Goal: Task Accomplishment & Management: Use online tool/utility

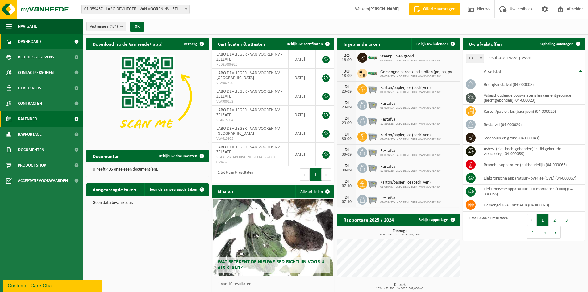
click at [33, 118] on span "Kalender" at bounding box center [27, 118] width 19 height 15
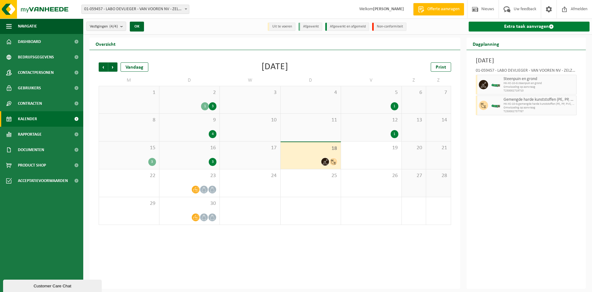
click at [500, 25] on link "Extra taak aanvragen" at bounding box center [529, 27] width 121 height 10
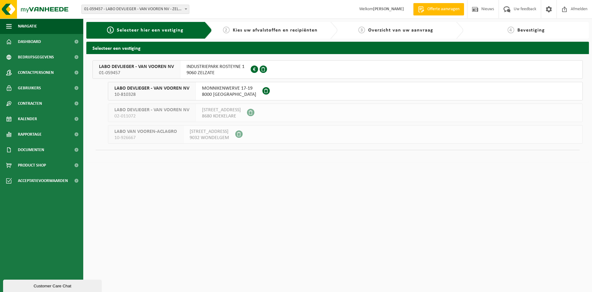
click at [153, 69] on span "LABO DEVLIEGER - VAN VOOREN NV" at bounding box center [136, 67] width 75 height 6
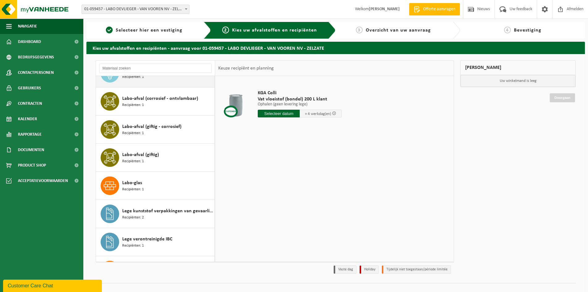
scroll to position [555, 0]
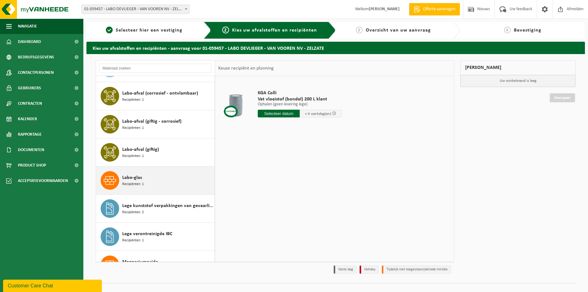
click at [131, 186] on span "Recipiënten: 1" at bounding box center [133, 184] width 22 height 6
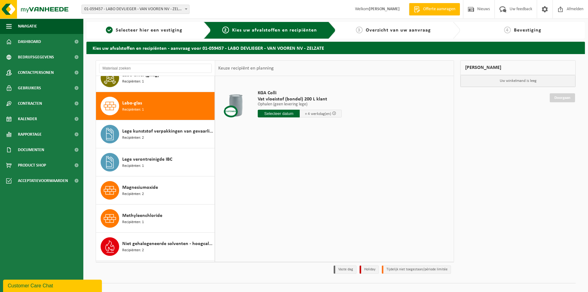
scroll to position [646, 0]
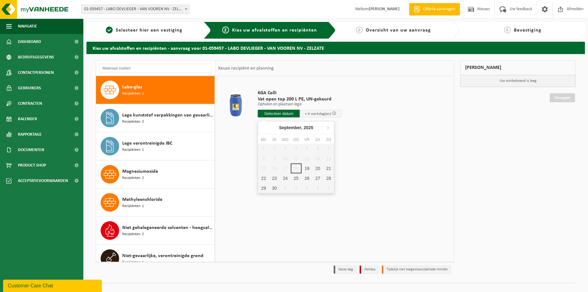
click at [278, 113] on input "text" at bounding box center [279, 114] width 42 height 8
click at [309, 167] on div "19" at bounding box center [306, 168] width 11 height 10
type input "Van 2025-09-19"
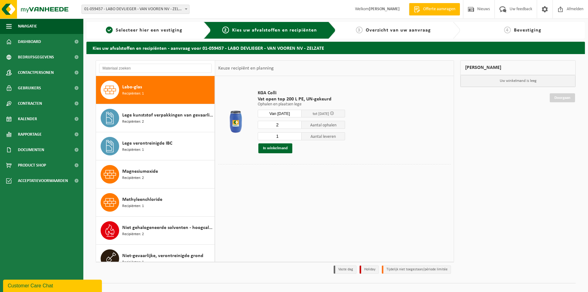
click at [296, 123] on input "2" at bounding box center [280, 125] width 44 height 8
click at [296, 123] on input "3" at bounding box center [280, 125] width 44 height 8
click at [296, 123] on input "4" at bounding box center [280, 125] width 44 height 8
click at [296, 123] on input "5" at bounding box center [280, 125] width 44 height 8
click at [296, 123] on input "6" at bounding box center [280, 125] width 44 height 8
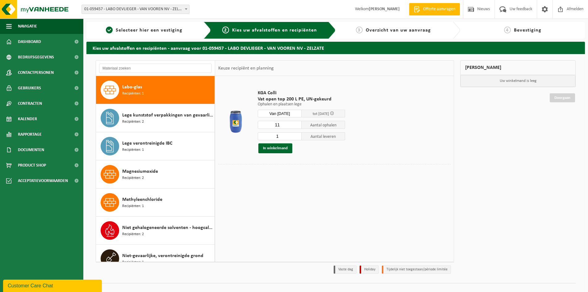
click at [296, 123] on input "11" at bounding box center [280, 125] width 44 height 8
click at [297, 127] on input "10" at bounding box center [280, 125] width 44 height 8
type input "9"
click at [297, 127] on input "9" at bounding box center [280, 125] width 44 height 8
click at [297, 135] on input "2" at bounding box center [280, 136] width 44 height 8
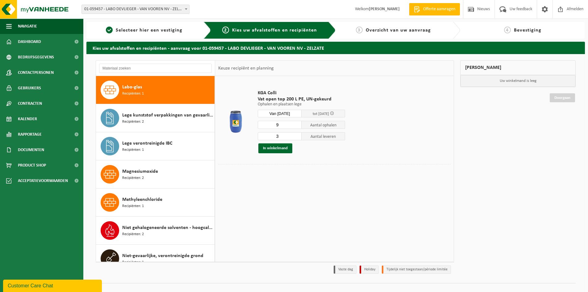
click at [297, 135] on input "3" at bounding box center [280, 136] width 44 height 8
type input "4"
click at [297, 135] on input "4" at bounding box center [280, 136] width 44 height 8
click at [285, 149] on button "In winkelmand" at bounding box center [275, 148] width 34 height 10
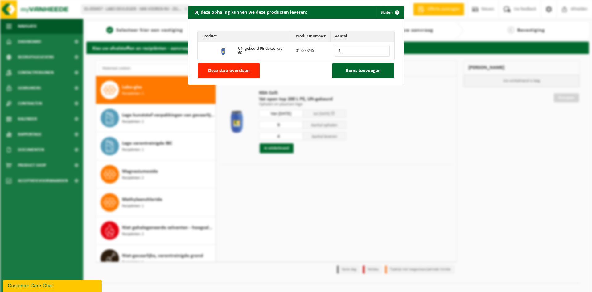
click at [383, 50] on input "1" at bounding box center [362, 50] width 55 height 11
click at [383, 50] on input "2" at bounding box center [362, 50] width 55 height 11
click at [383, 50] on input "3" at bounding box center [362, 50] width 55 height 11
type input "4"
click at [383, 50] on input "4" at bounding box center [362, 50] width 55 height 11
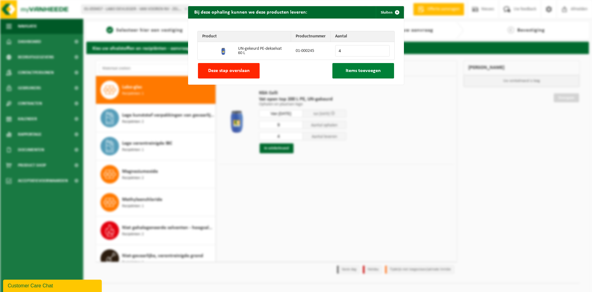
click at [350, 72] on span "Items toevoegen" at bounding box center [363, 70] width 35 height 5
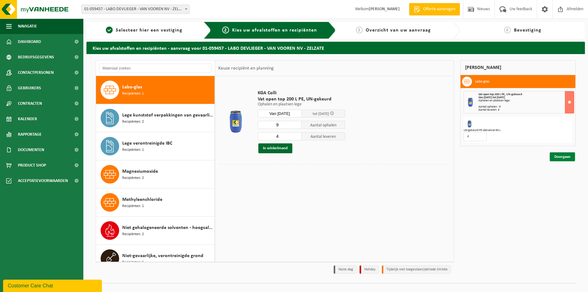
click at [553, 158] on link "Doorgaan" at bounding box center [561, 156] width 25 height 9
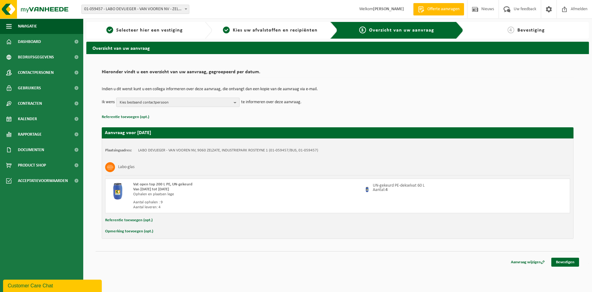
click at [190, 102] on span "Kies bestaand contactpersoon" at bounding box center [176, 102] width 112 height 9
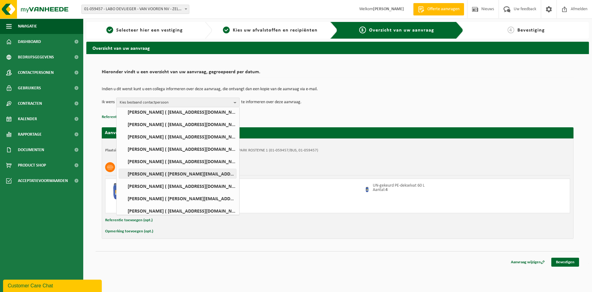
scroll to position [65, 0]
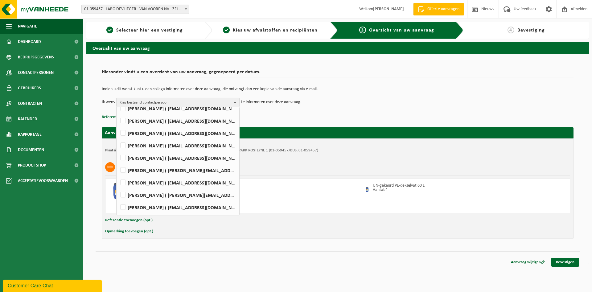
click at [376, 101] on td "Ik wens Kies bestaand contactpersoon Alles selecteren Alles deselecteren ( invo…" at bounding box center [338, 101] width 472 height 9
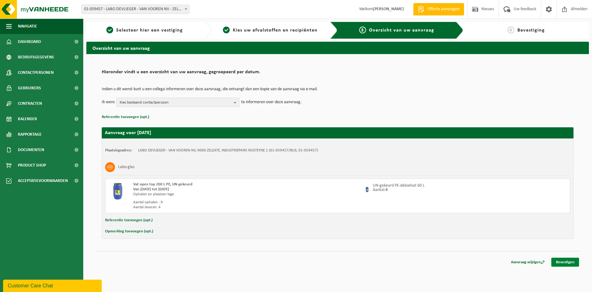
click at [562, 264] on link "Bevestigen" at bounding box center [566, 261] width 28 height 9
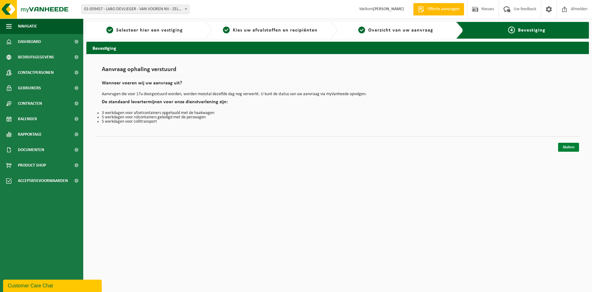
click at [565, 148] on link "Sluiten" at bounding box center [568, 147] width 21 height 9
